Goal: Check status: Check status

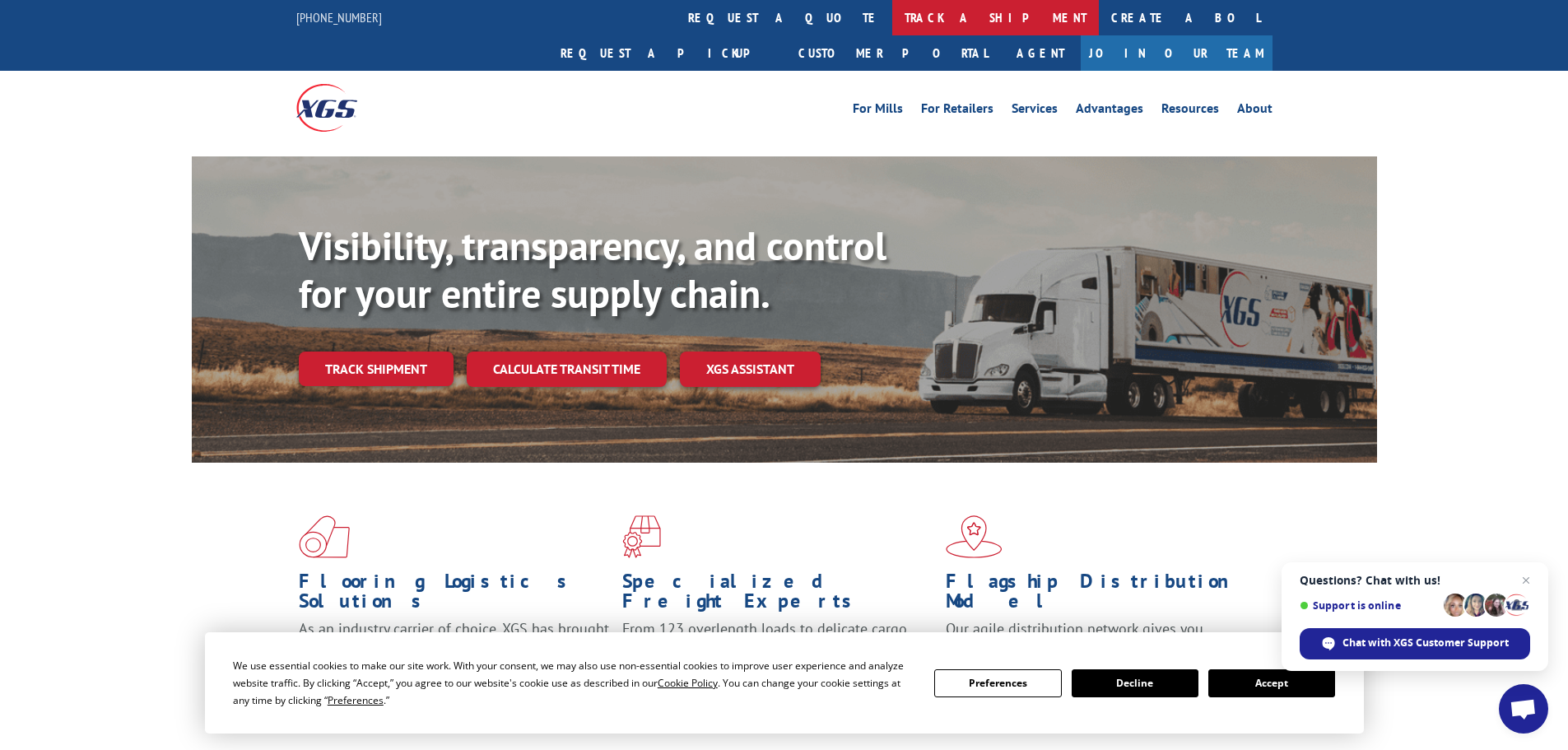
click at [892, 15] on link "track a shipment" at bounding box center [995, 18] width 207 height 36
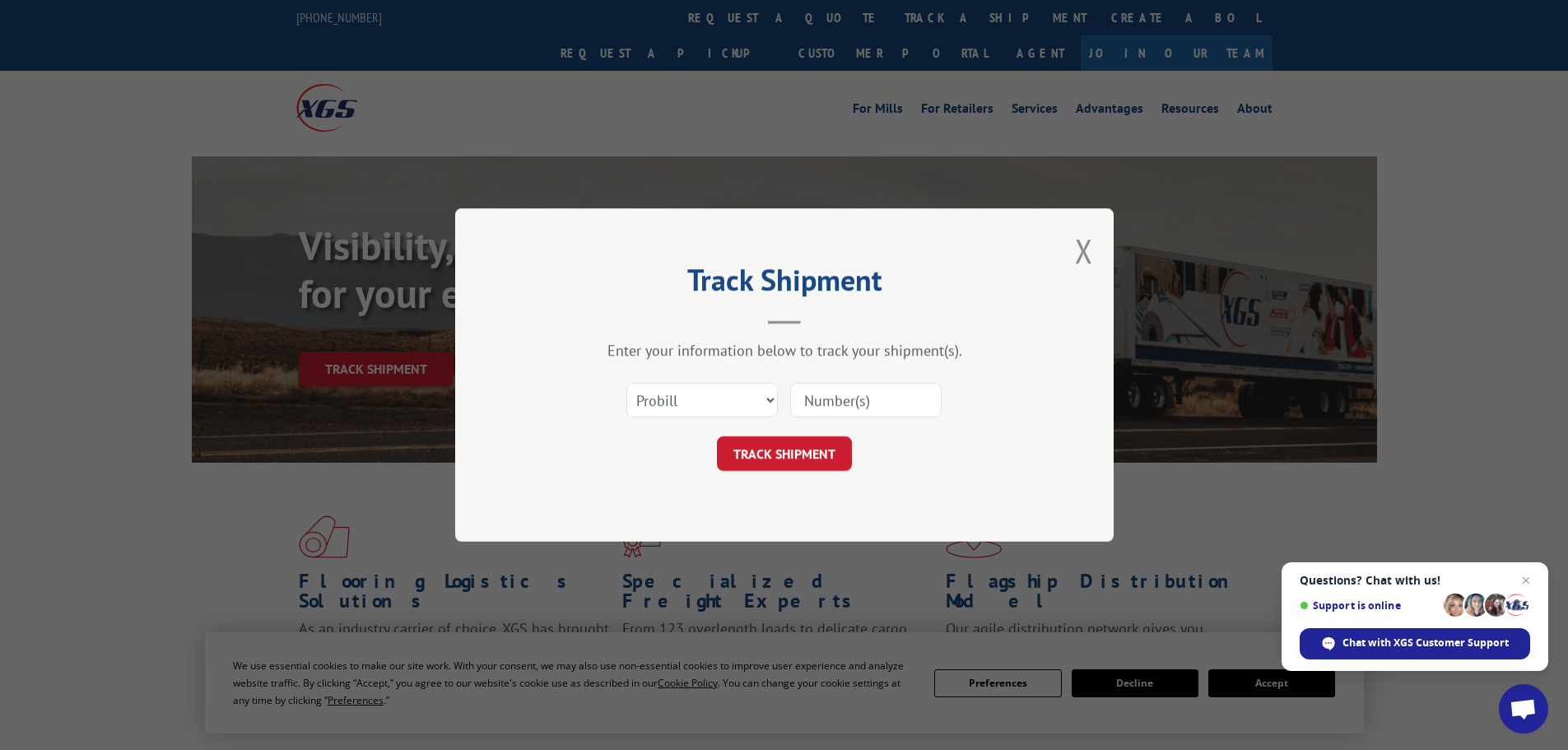
click at [913, 401] on input at bounding box center [865, 400] width 151 height 35
type input "815117"
click at [828, 454] on button "TRACK SHIPMENT" at bounding box center [784, 453] width 135 height 35
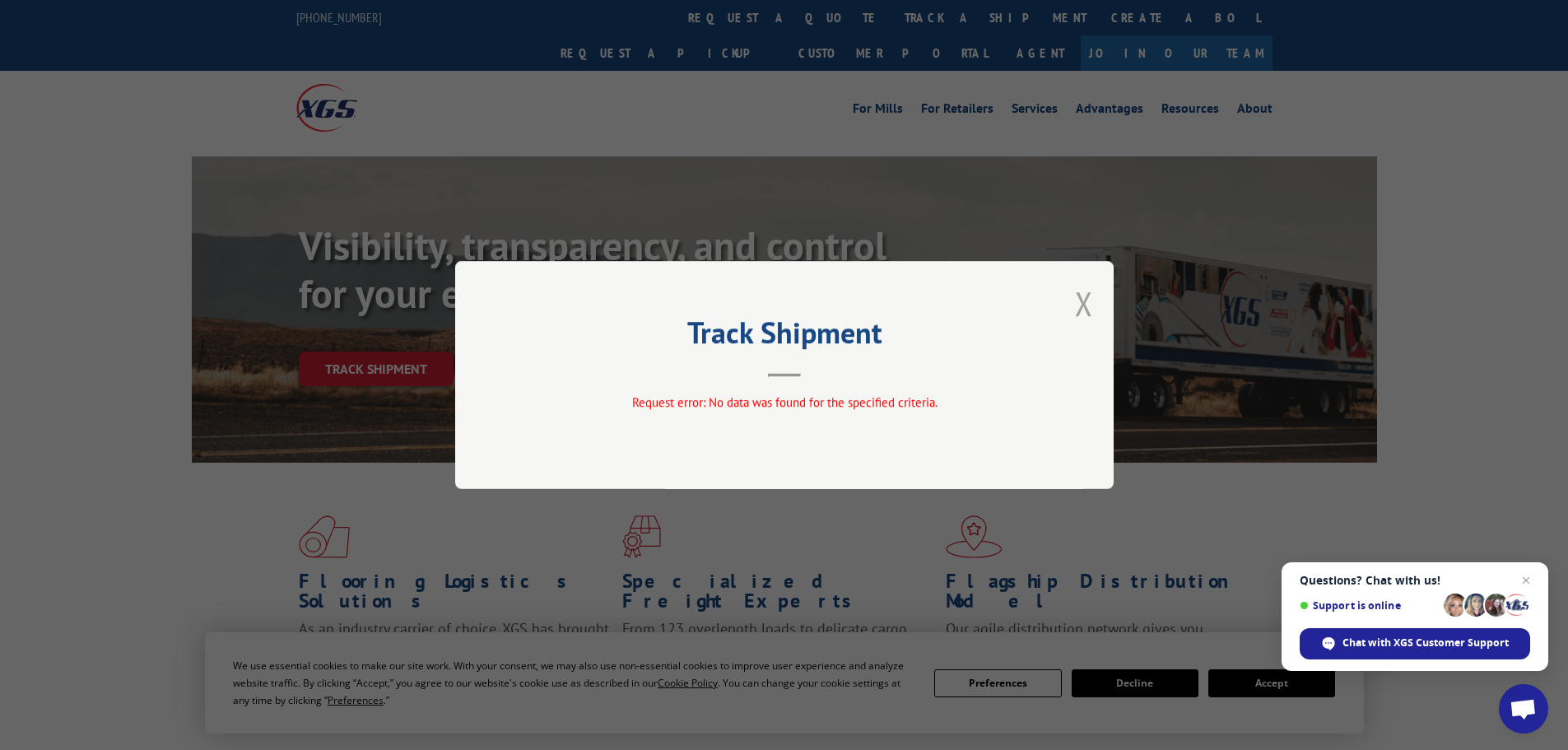
click at [1082, 315] on button "Close modal" at bounding box center [1084, 303] width 18 height 44
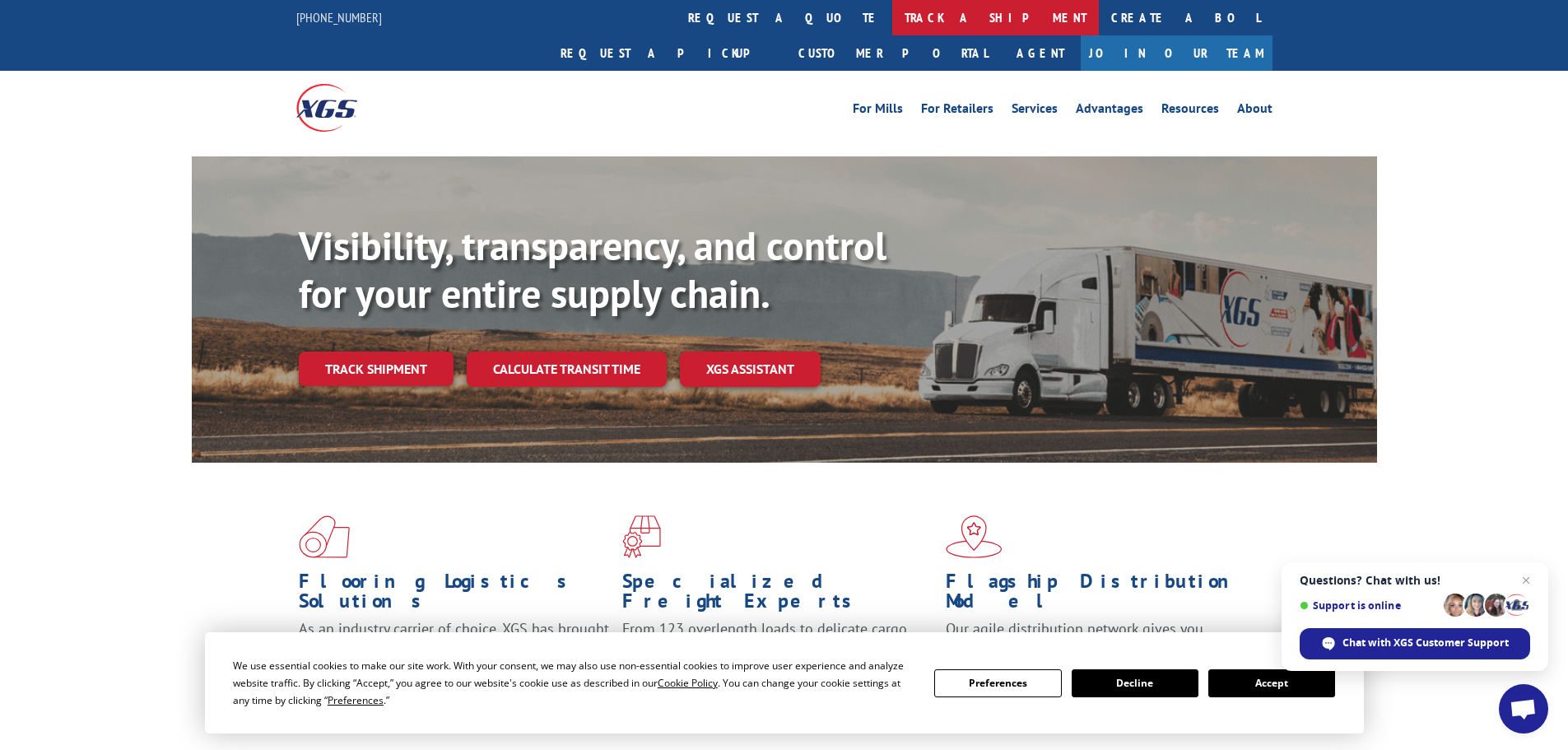
click at [892, 8] on link "track a shipment" at bounding box center [995, 18] width 207 height 36
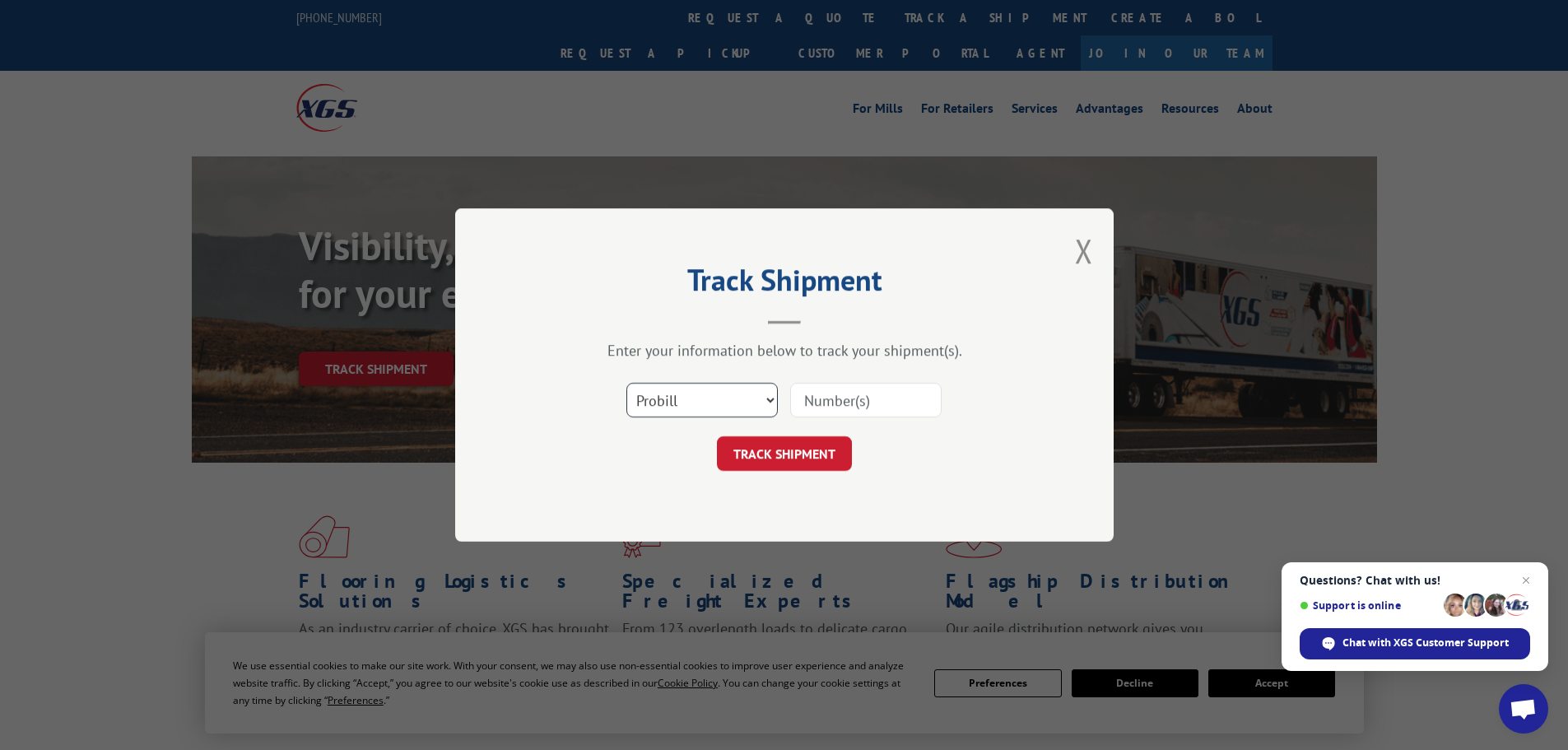
click at [767, 402] on select "Select category... Probill BOL PO" at bounding box center [701, 400] width 151 height 35
select select "bol"
click at [626, 383] on select "Select category... Probill BOL PO" at bounding box center [701, 400] width 151 height 35
click at [861, 401] on input at bounding box center [865, 400] width 151 height 35
type input "815117"
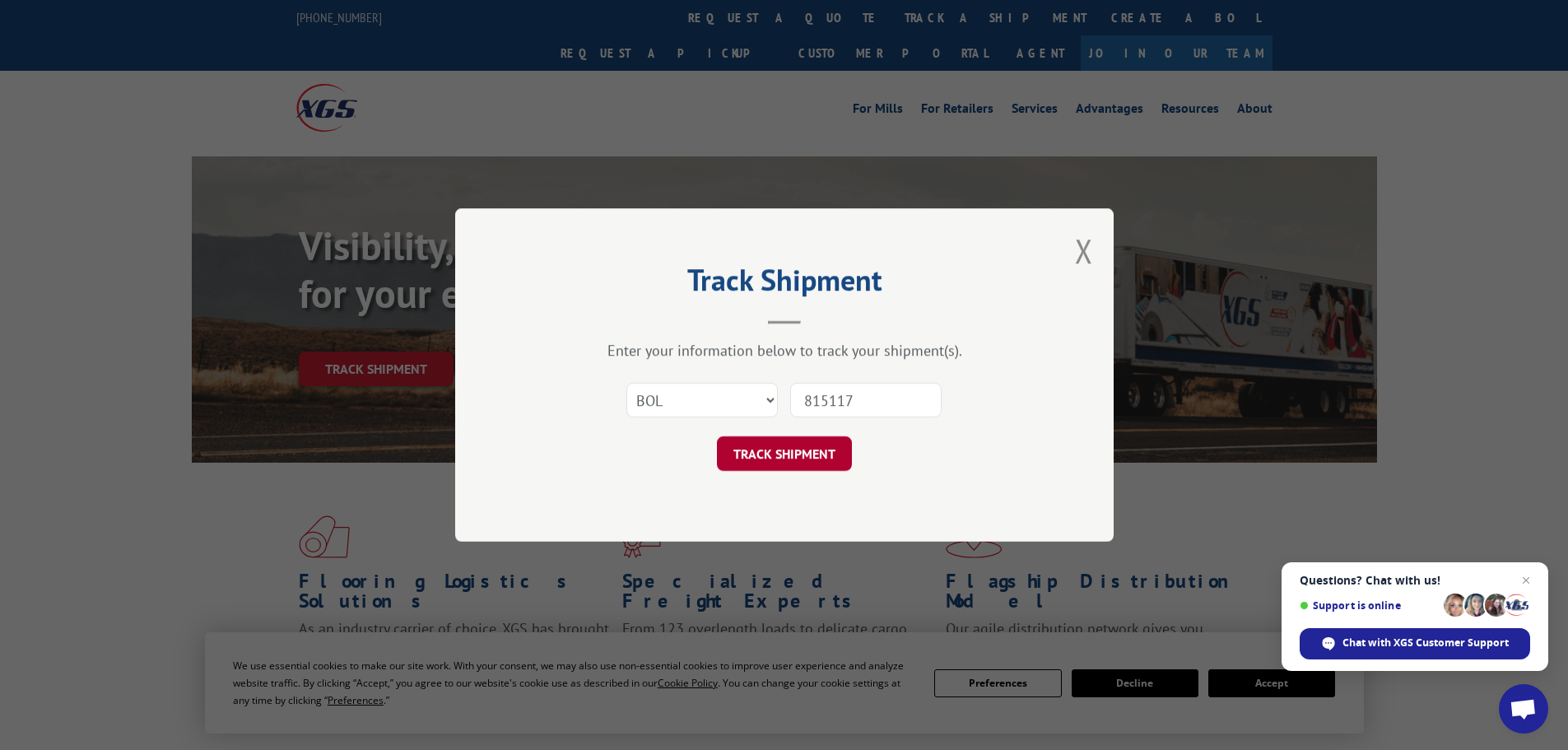
click at [827, 461] on button "TRACK SHIPMENT" at bounding box center [784, 453] width 135 height 35
